Goal: Navigation & Orientation: Find specific page/section

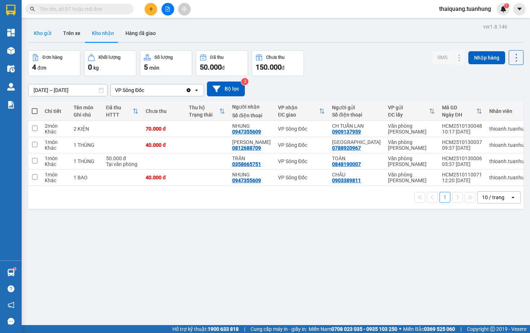
click at [40, 32] on button "Kho gửi" at bounding box center [42, 33] width 29 height 17
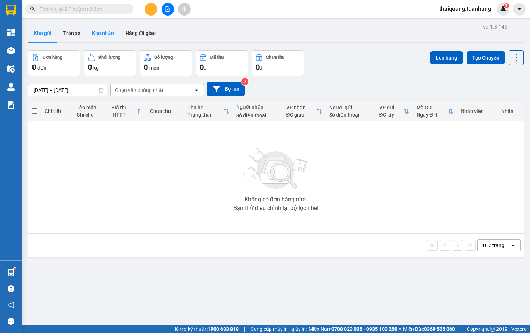
click at [98, 33] on button "Kho nhận" at bounding box center [103, 33] width 34 height 17
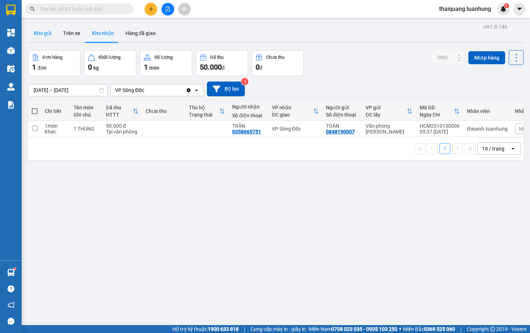
click at [38, 35] on button "Kho gửi" at bounding box center [42, 33] width 29 height 17
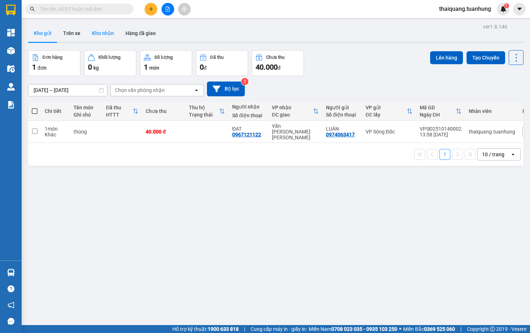
click at [104, 32] on button "Kho nhận" at bounding box center [103, 33] width 34 height 17
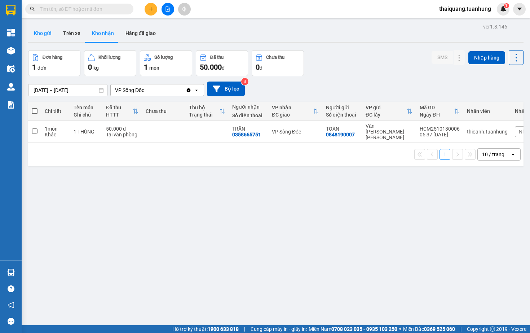
click at [48, 32] on button "Kho gửi" at bounding box center [42, 33] width 29 height 17
